Goal: Task Accomplishment & Management: Manage account settings

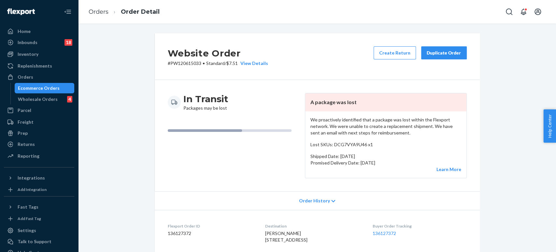
scroll to position [207, 0]
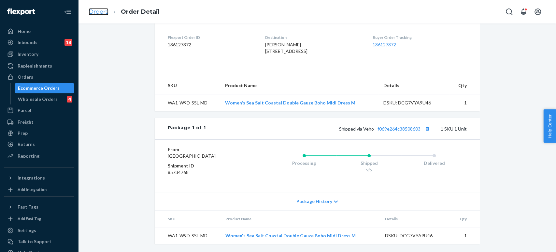
click at [100, 9] on link "Orders" at bounding box center [99, 11] width 20 height 7
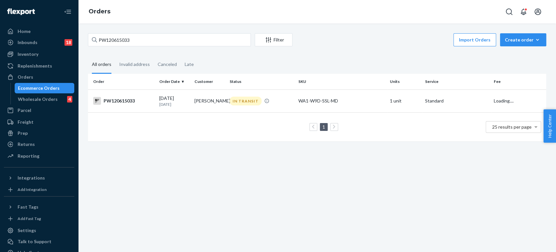
click at [131, 29] on div "PW120615033 Filter Import Orders Create order Ecommerce order Removal order All…" at bounding box center [317, 137] width 478 height 228
click at [128, 43] on input "PW120615033" at bounding box center [169, 39] width 163 height 13
paste input "63912"
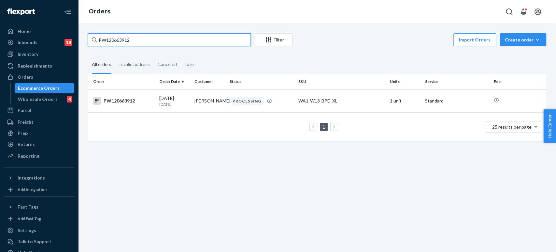
type input "PW120663912"
click at [198, 106] on td "Michelle Venegas" at bounding box center [209, 100] width 35 height 23
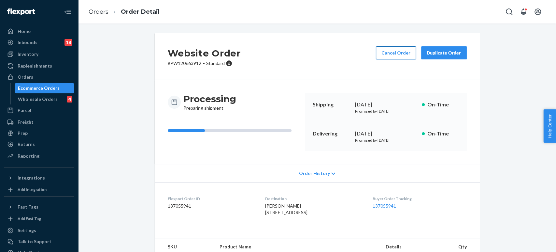
click at [395, 49] on button "Cancel Order" at bounding box center [396, 52] width 40 height 13
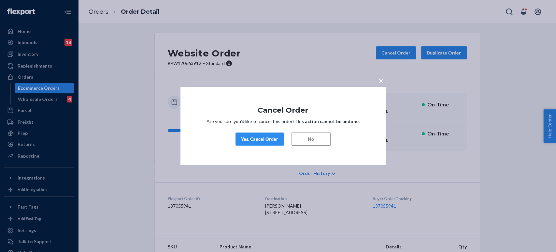
click at [274, 140] on div "Yes, Cancel Order" at bounding box center [259, 139] width 37 height 7
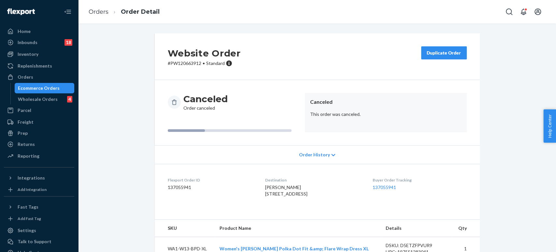
click at [103, 18] on ol "Orders Order Detail" at bounding box center [123, 11] width 81 height 19
click at [100, 11] on link "Orders" at bounding box center [99, 11] width 20 height 7
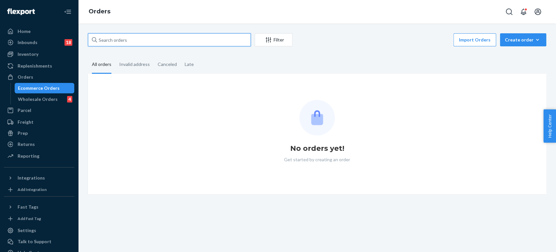
click at [118, 36] on input "text" at bounding box center [169, 39] width 163 height 13
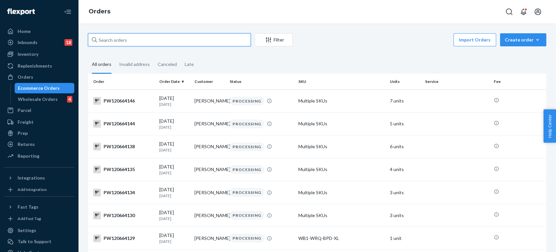
click at [118, 36] on input "text" at bounding box center [169, 39] width 163 height 13
paste input "PW120642995"
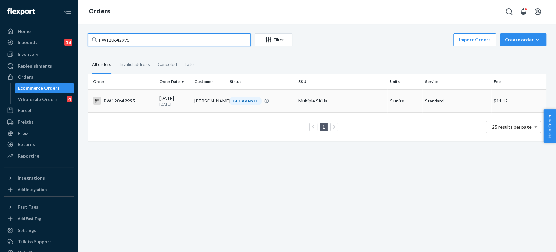
type input "PW120642995"
click at [209, 99] on td "[PERSON_NAME]" at bounding box center [209, 100] width 35 height 23
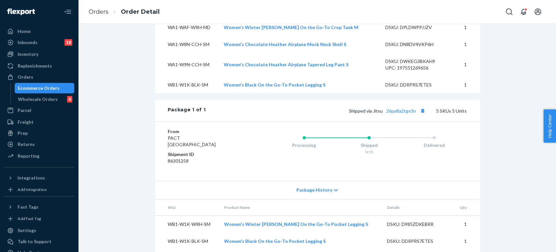
scroll to position [36, 0]
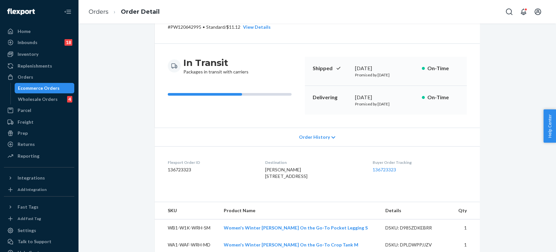
click at [275, 179] on span "[PERSON_NAME] [STREET_ADDRESS]" at bounding box center [286, 172] width 42 height 12
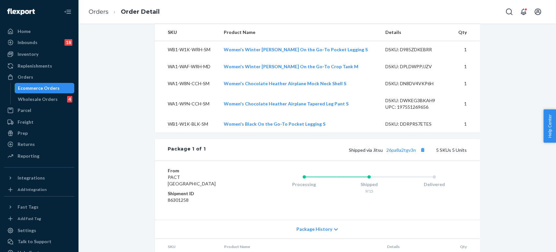
scroll to position [253, 0]
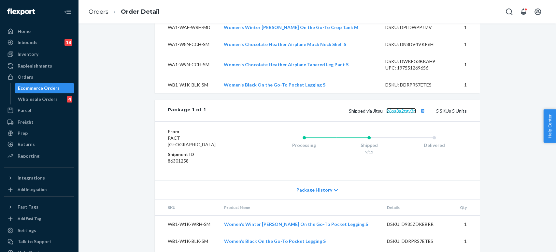
click at [398, 113] on link "26pa8a2tgv3n" at bounding box center [401, 111] width 30 height 6
click at [99, 11] on link "Orders" at bounding box center [99, 11] width 20 height 7
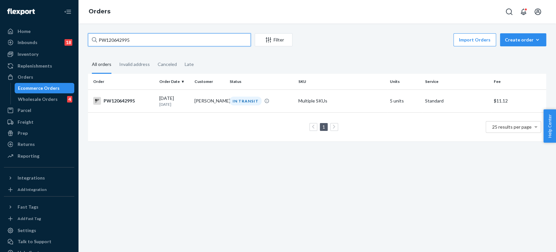
click at [134, 37] on input "PW120642995" at bounding box center [169, 39] width 163 height 13
paste input "333"
type input "PW120642333"
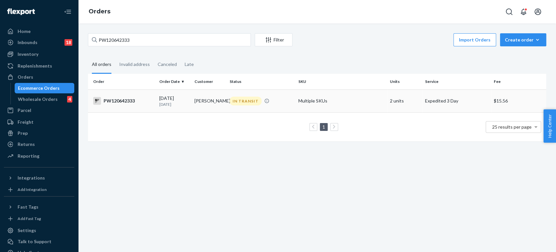
click at [184, 104] on p "[DATE]" at bounding box center [174, 104] width 30 height 6
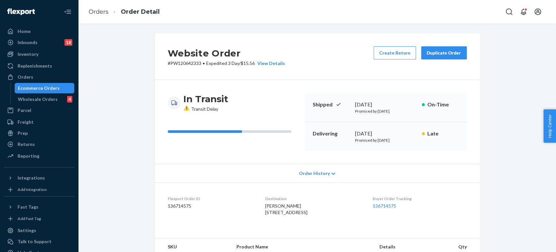
scroll to position [217, 0]
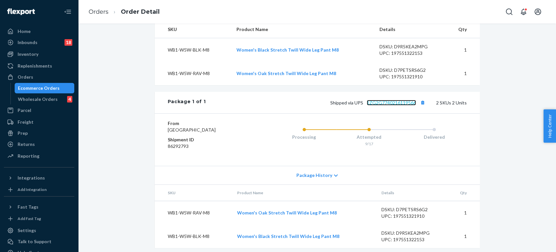
click at [405, 105] on link "1ZG2G7740216119566" at bounding box center [391, 103] width 49 height 6
